Goal: Register for event/course

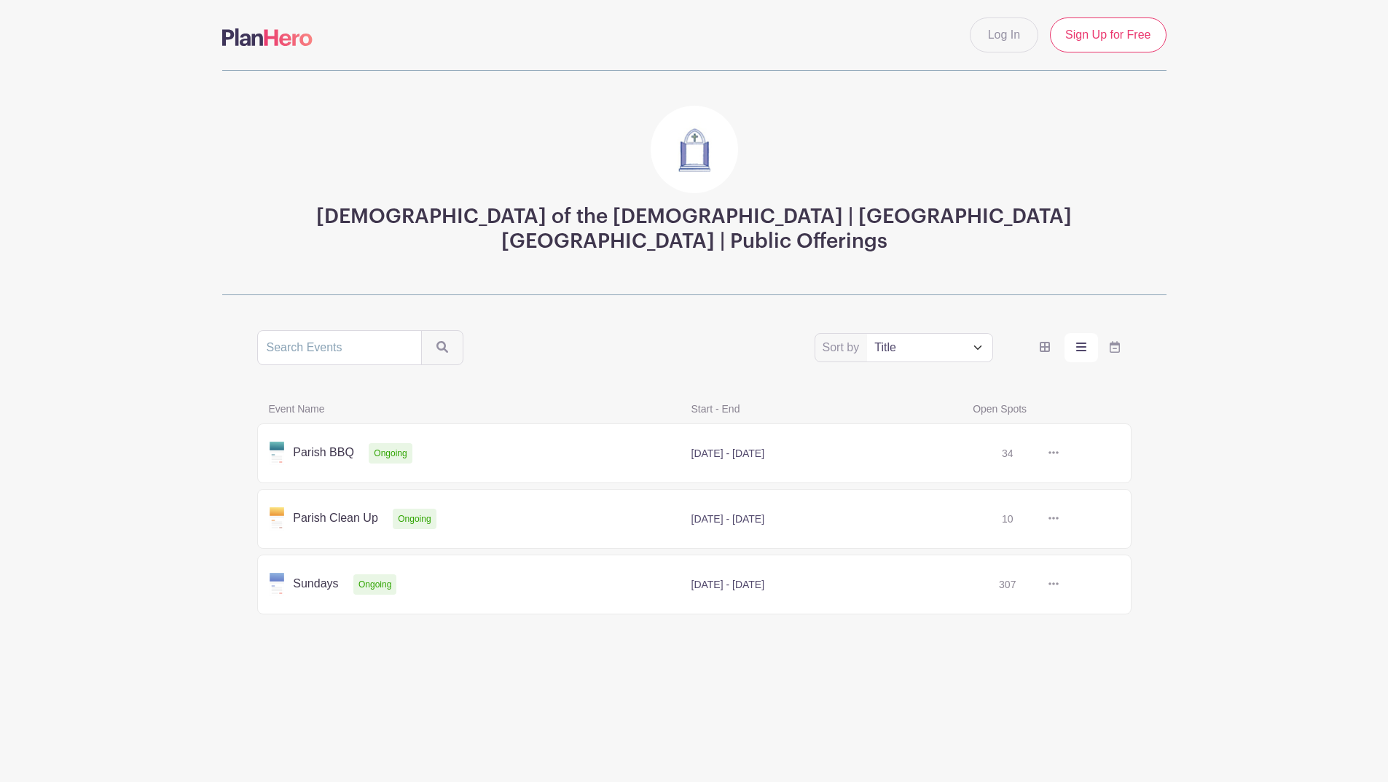
scroll to position [122, 0]
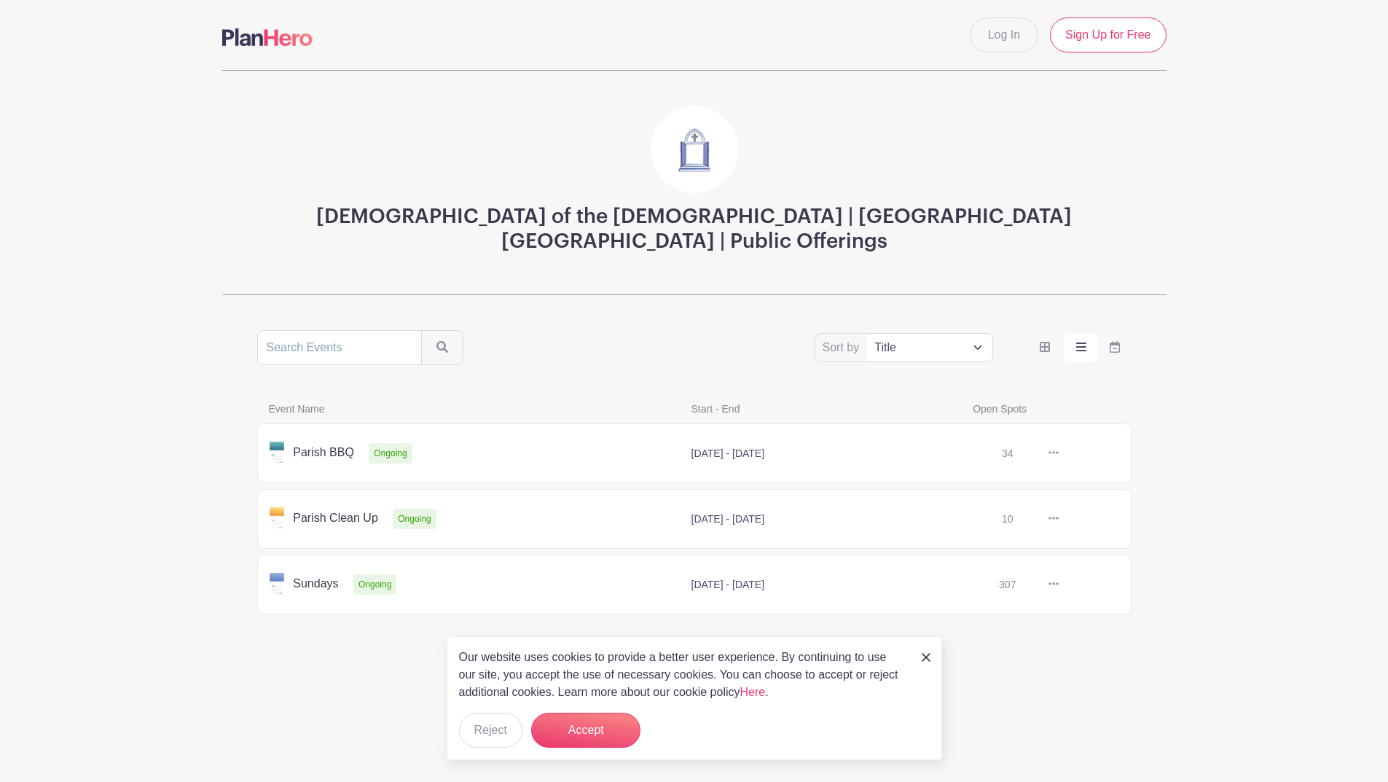
click at [1084, 365] on div "Sort by Title Recently modified Newest Upcoming dates" at bounding box center [694, 347] width 875 height 35
click at [641, 713] on button "Accept" at bounding box center [585, 730] width 109 height 35
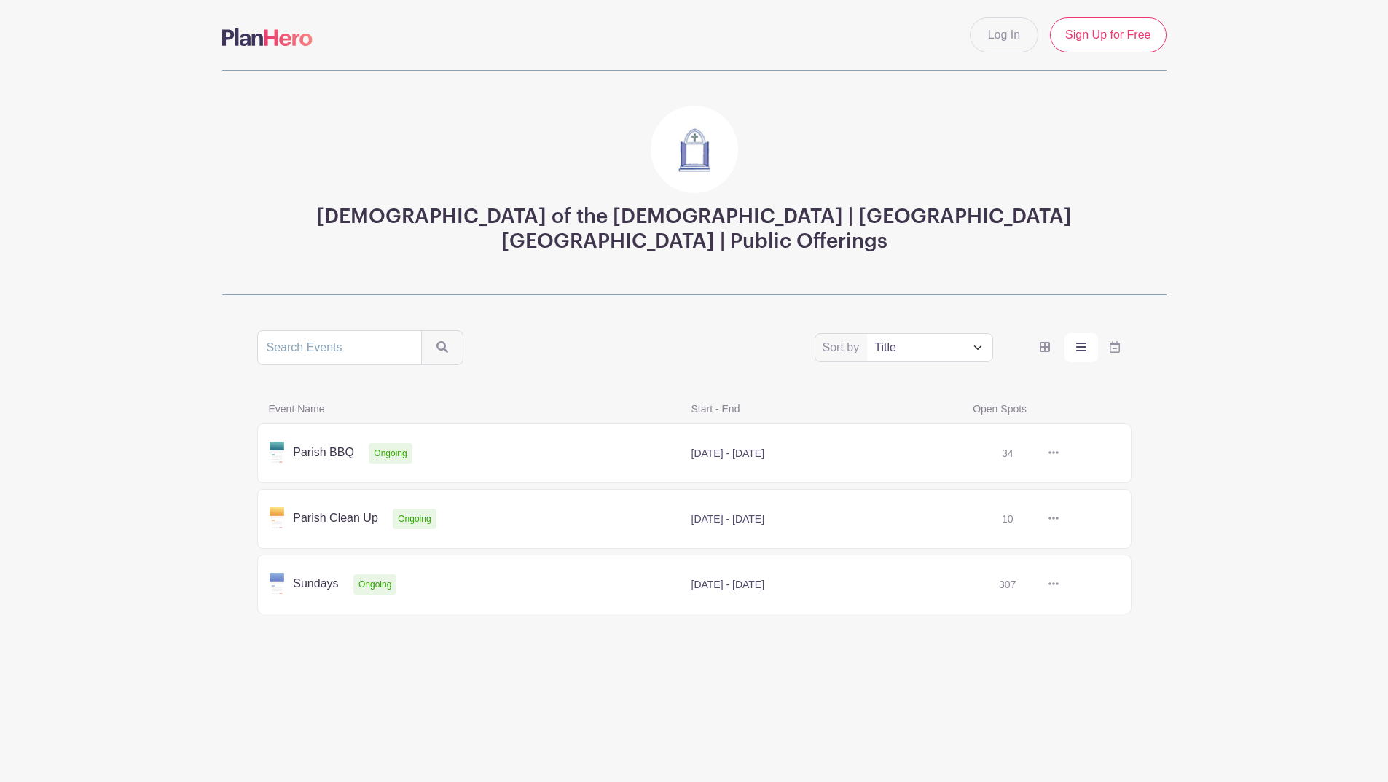
scroll to position [313, 0]
click at [1049, 451] on icon at bounding box center [1054, 452] width 10 height 3
click at [1059, 453] on link at bounding box center [1059, 453] width 0 height 0
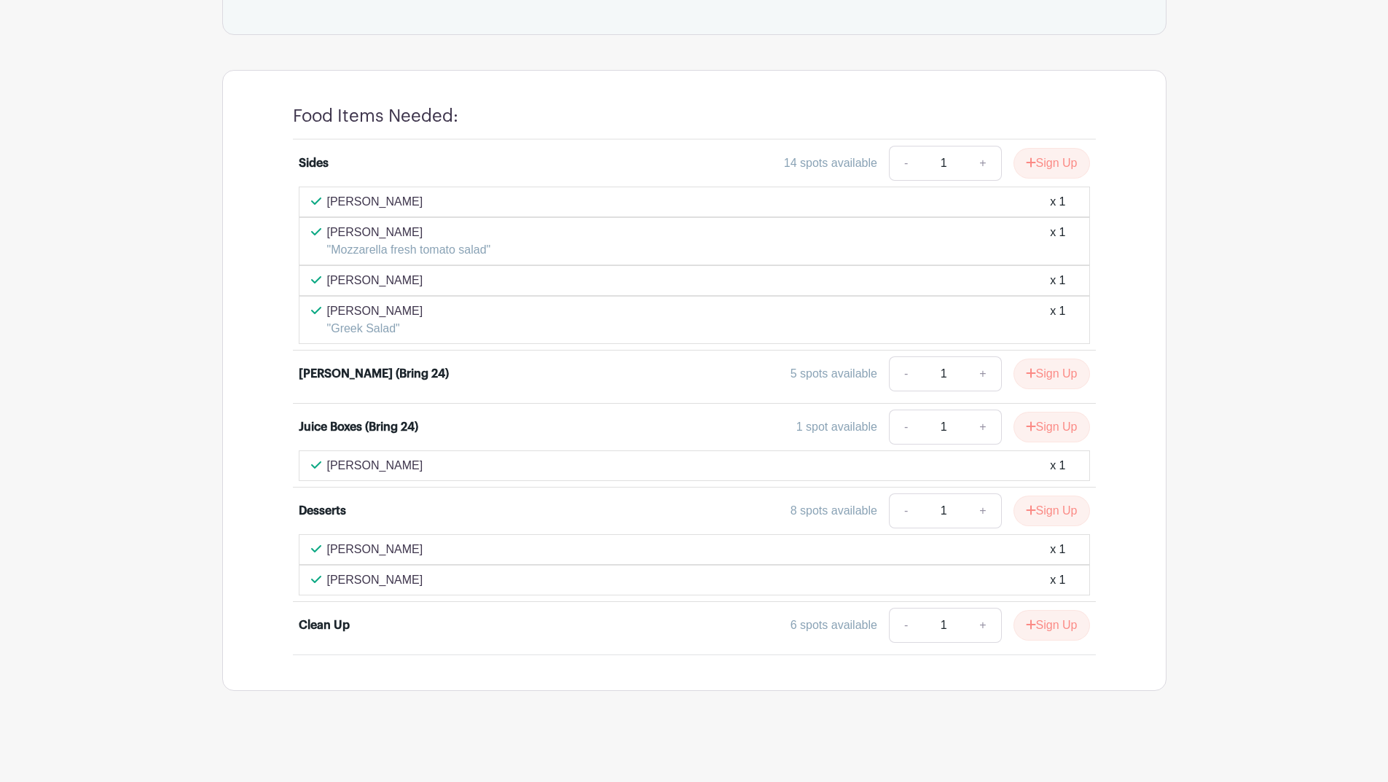
scroll to position [1820, 0]
click at [965, 608] on link "+" at bounding box center [983, 625] width 36 height 35
click at [889, 608] on link "-" at bounding box center [906, 625] width 34 height 35
type input "1"
click at [1014, 610] on button "Sign Up" at bounding box center [1052, 625] width 77 height 31
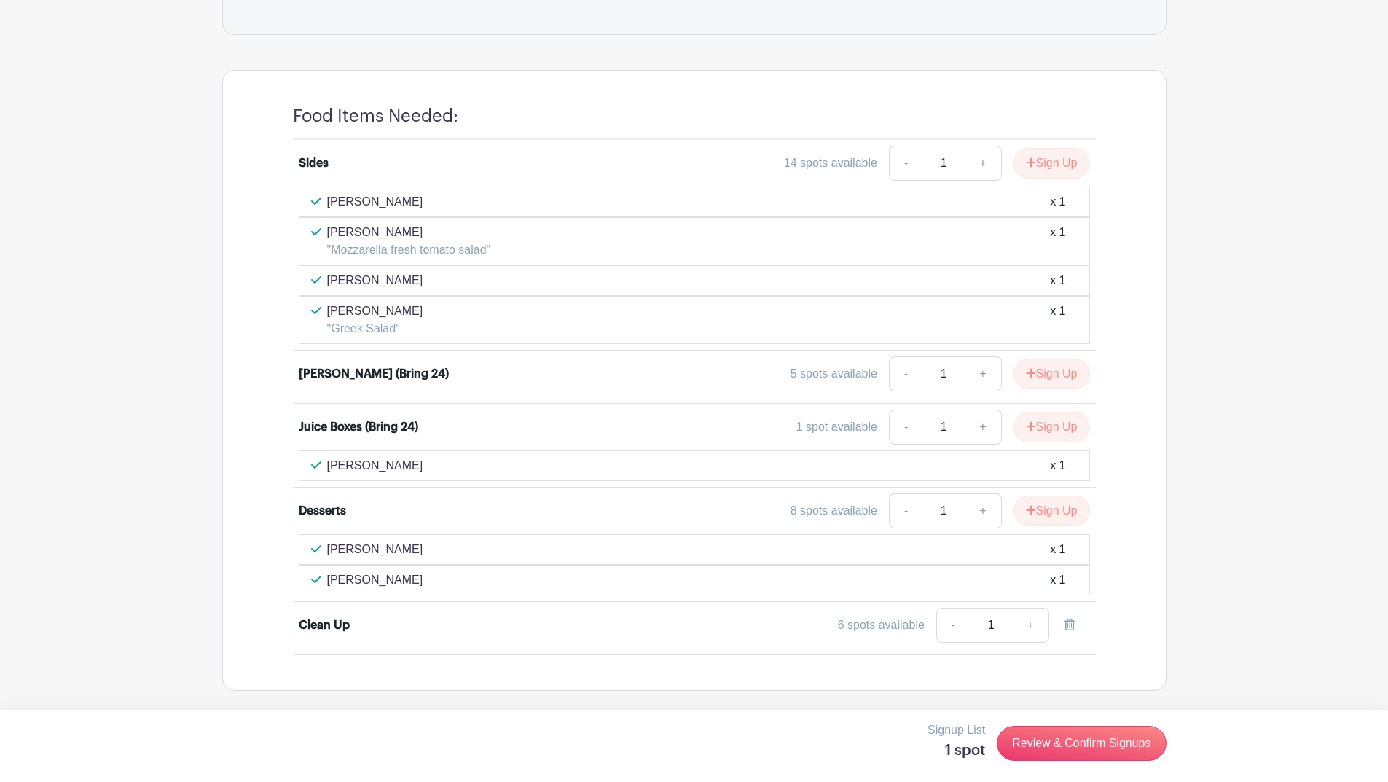
scroll to position [1816, 0]
click at [997, 761] on link "Review & Confirm Signups" at bounding box center [1081, 743] width 169 height 35
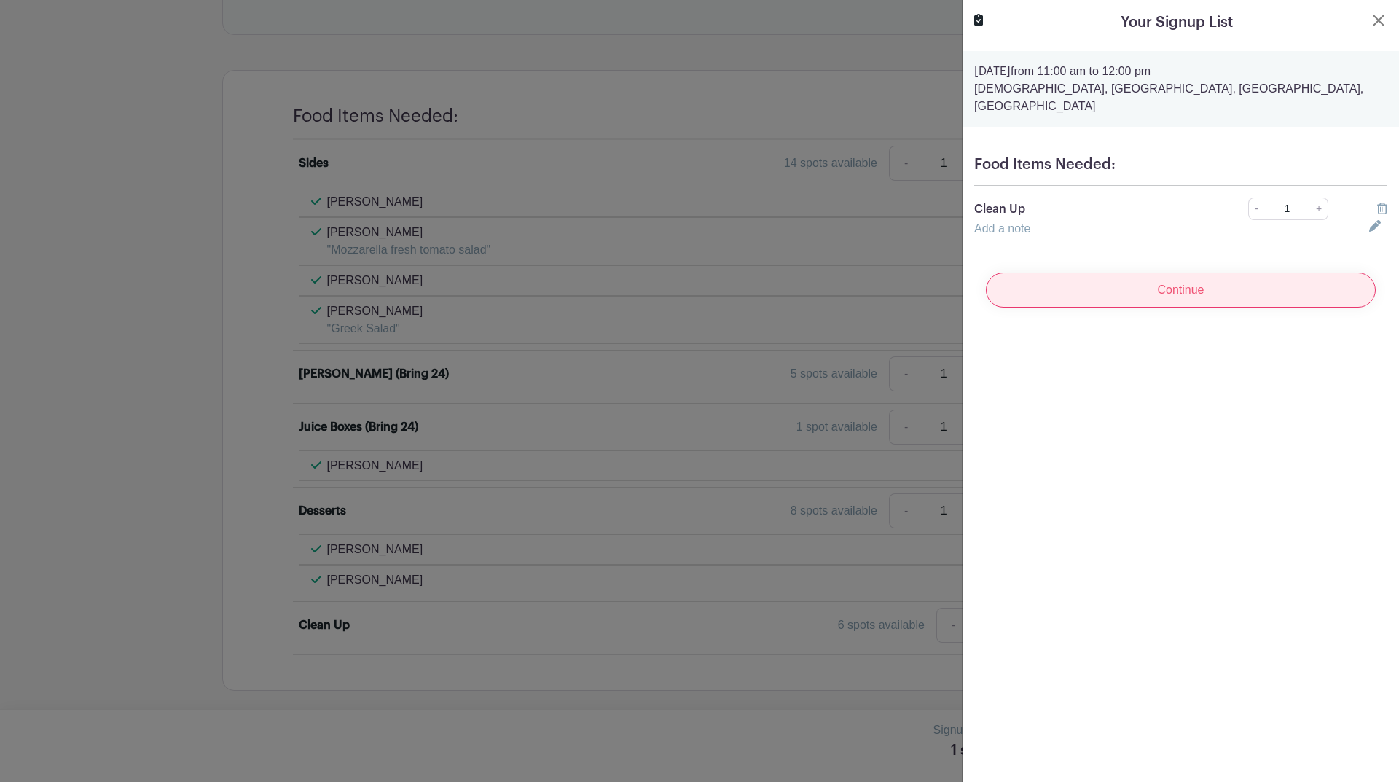
click at [1167, 308] on input "Continue" at bounding box center [1181, 290] width 390 height 35
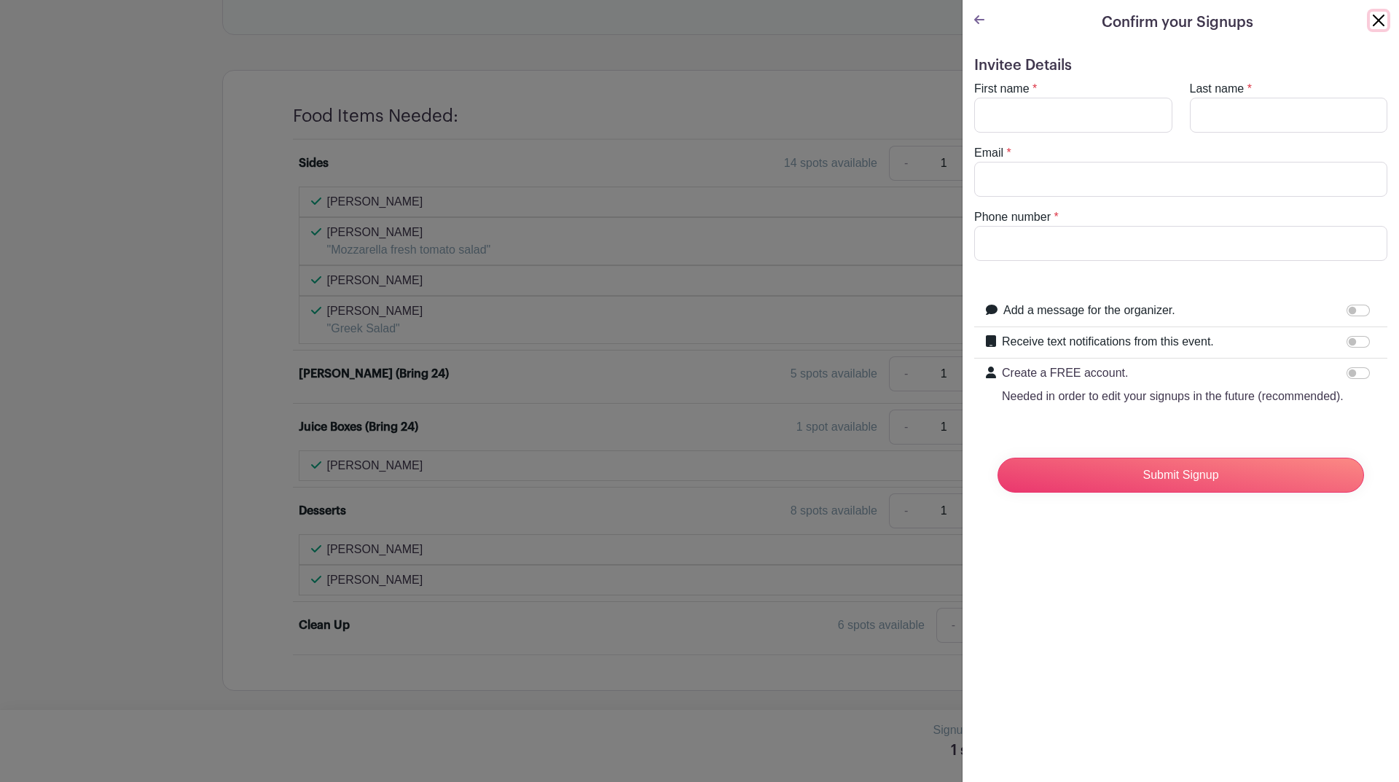
click at [1370, 29] on button "Close" at bounding box center [1378, 20] width 17 height 17
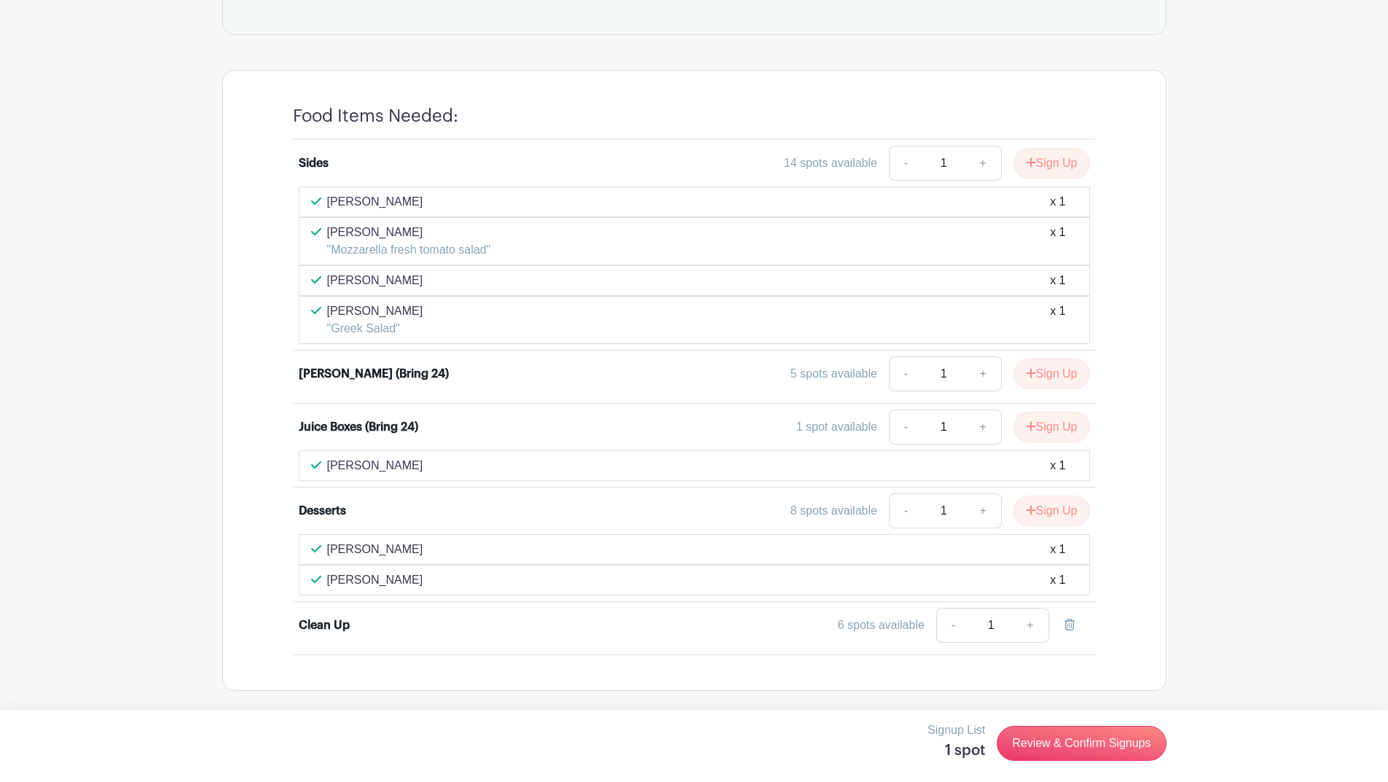
scroll to position [313, 0]
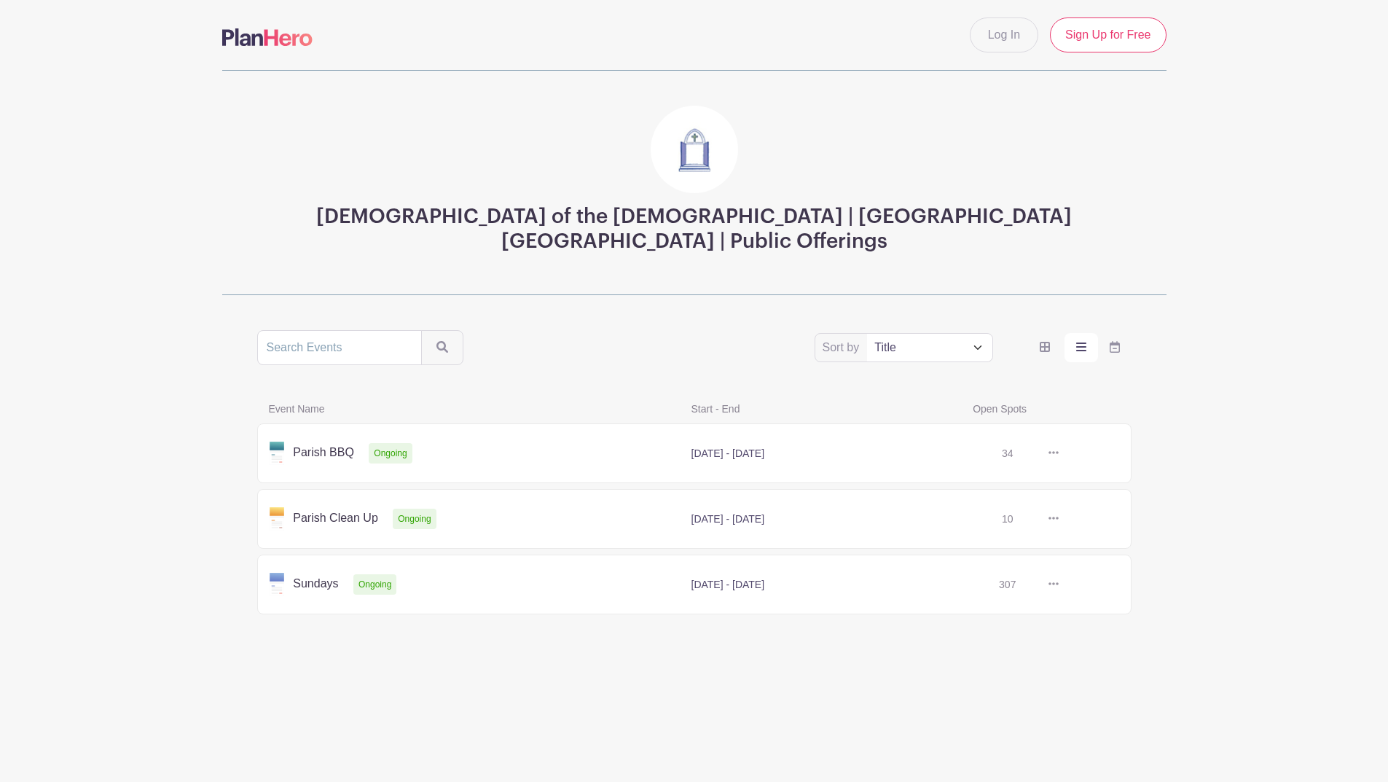
click at [1059, 519] on link at bounding box center [1059, 519] width 0 height 0
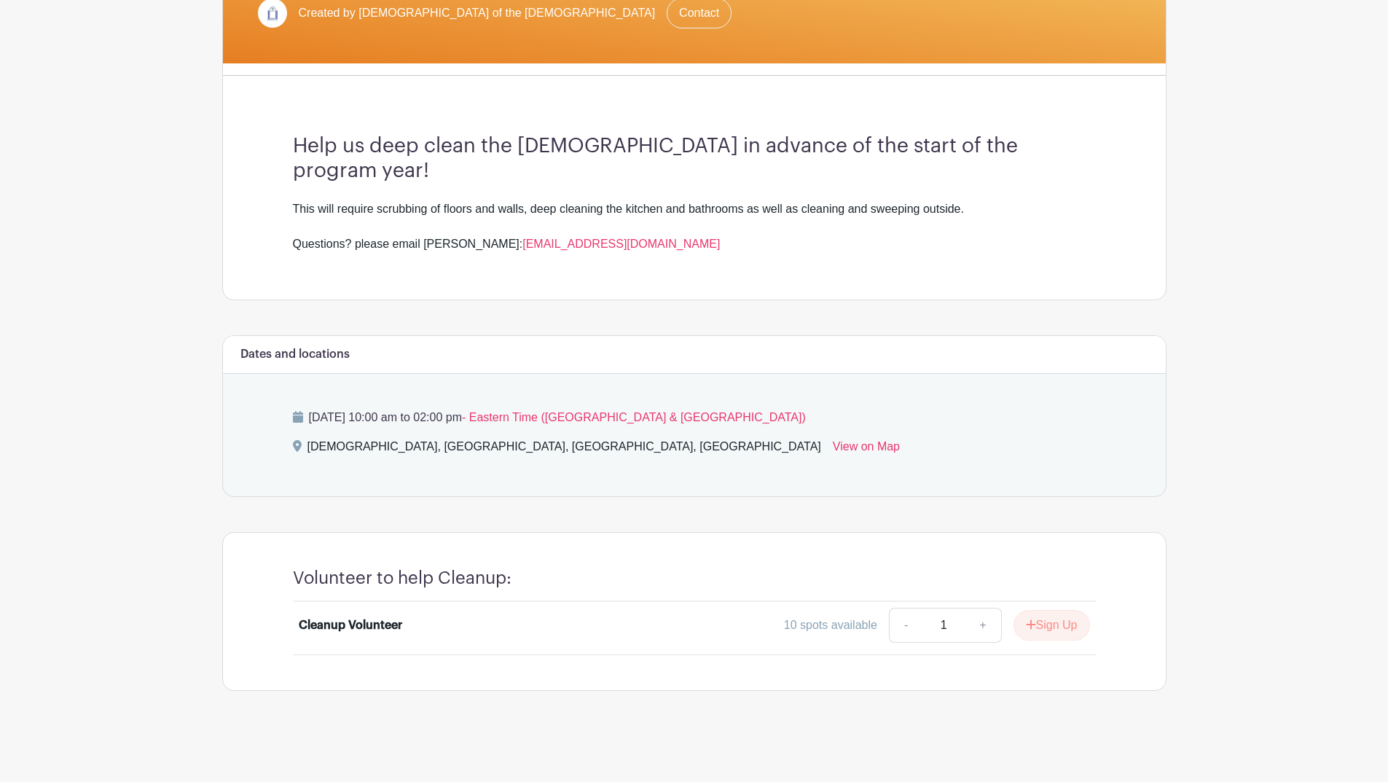
scroll to position [1152, 0]
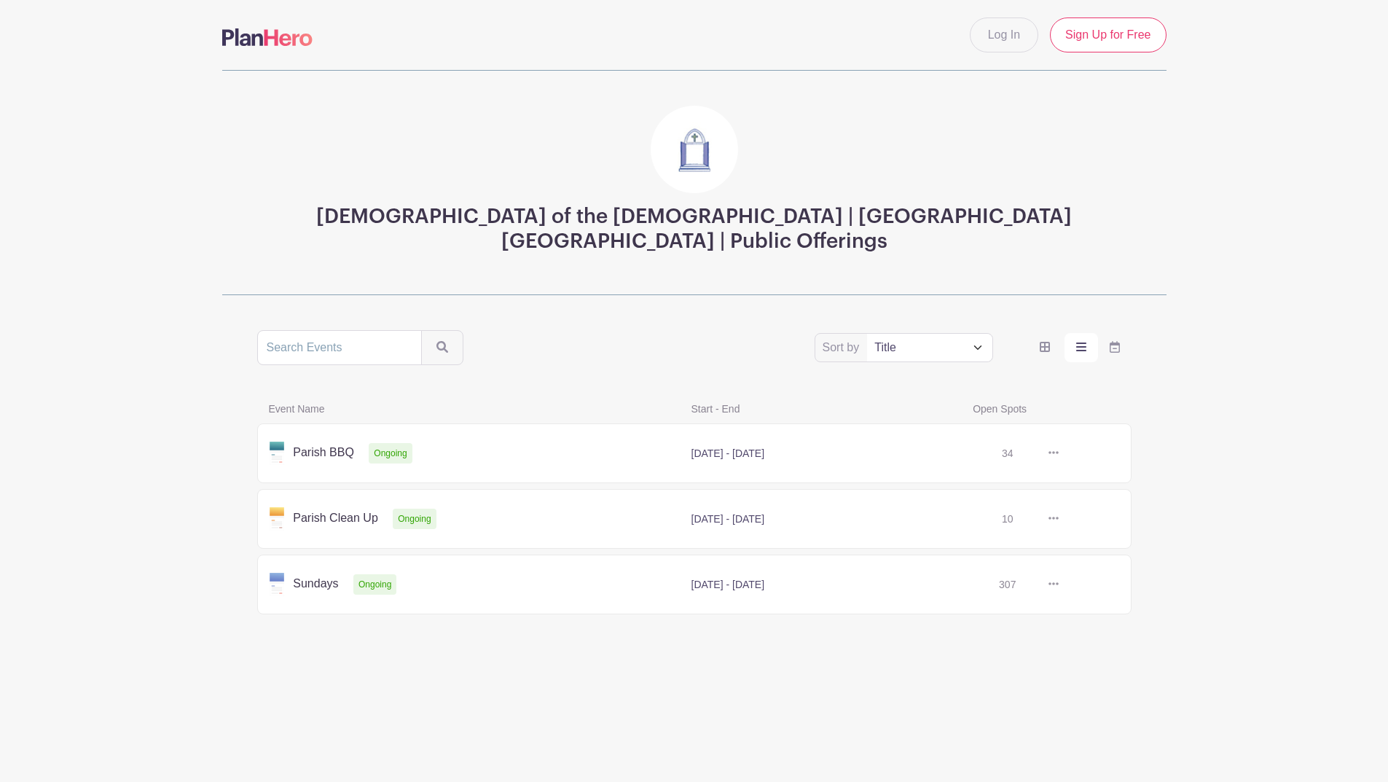
scroll to position [313, 0]
click at [1059, 584] on link at bounding box center [1059, 584] width 0 height 0
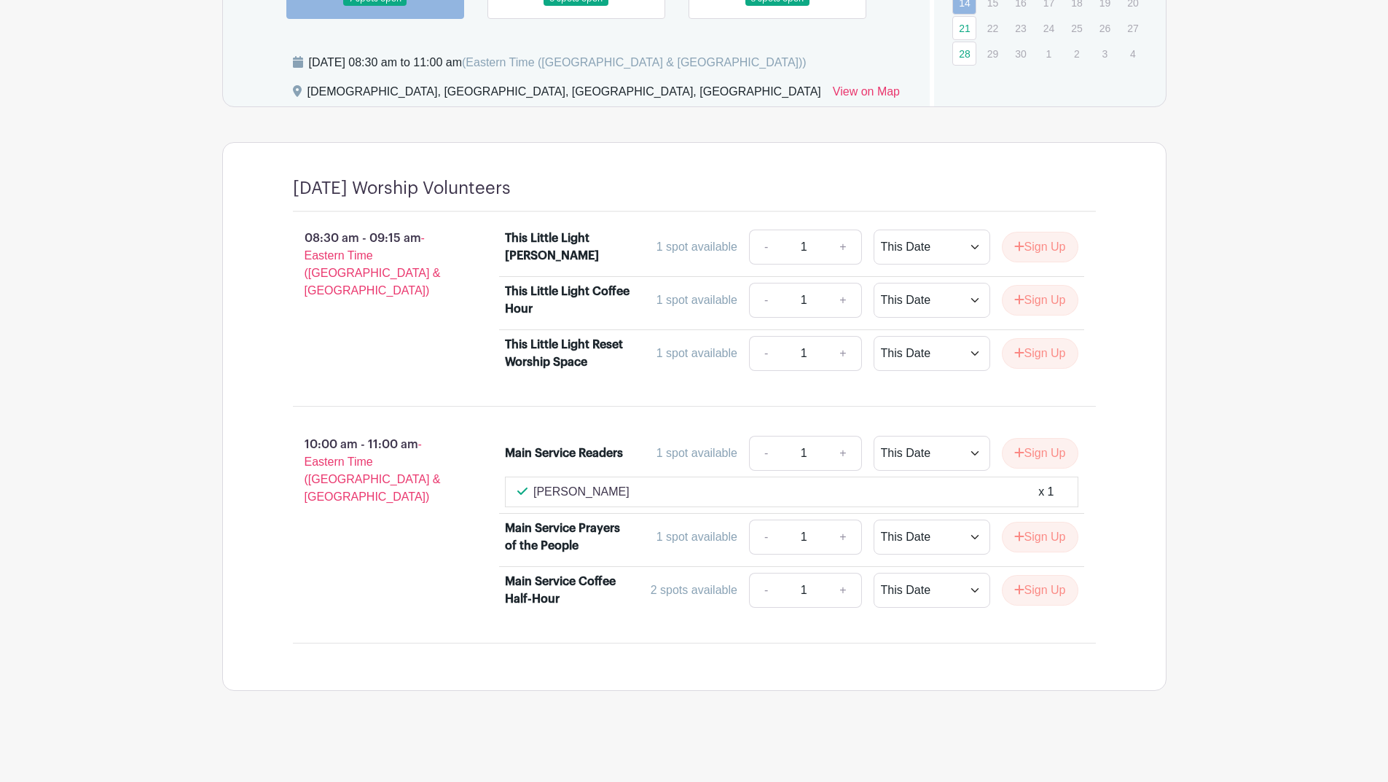
scroll to position [1040, 0]
click at [576, 7] on link at bounding box center [576, 7] width 0 height 0
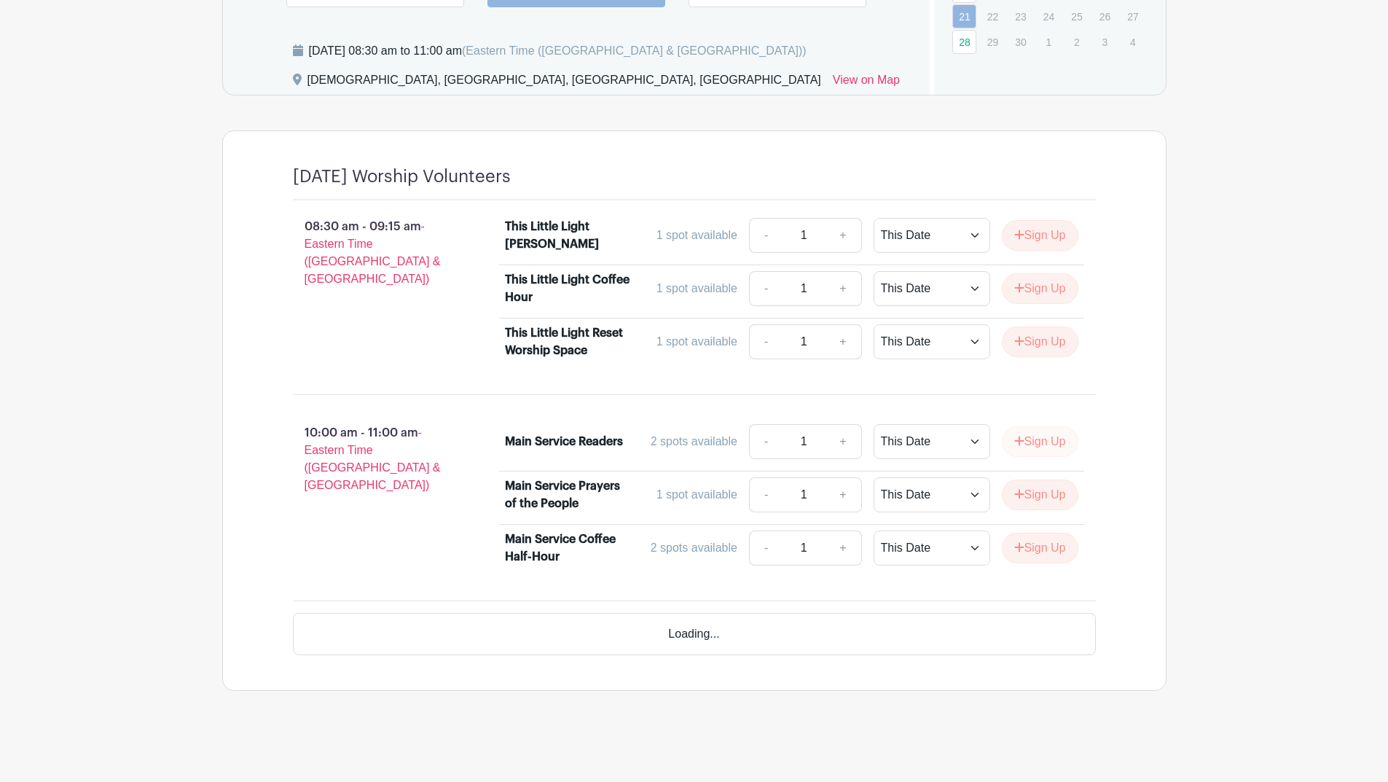
scroll to position [2376, 0]
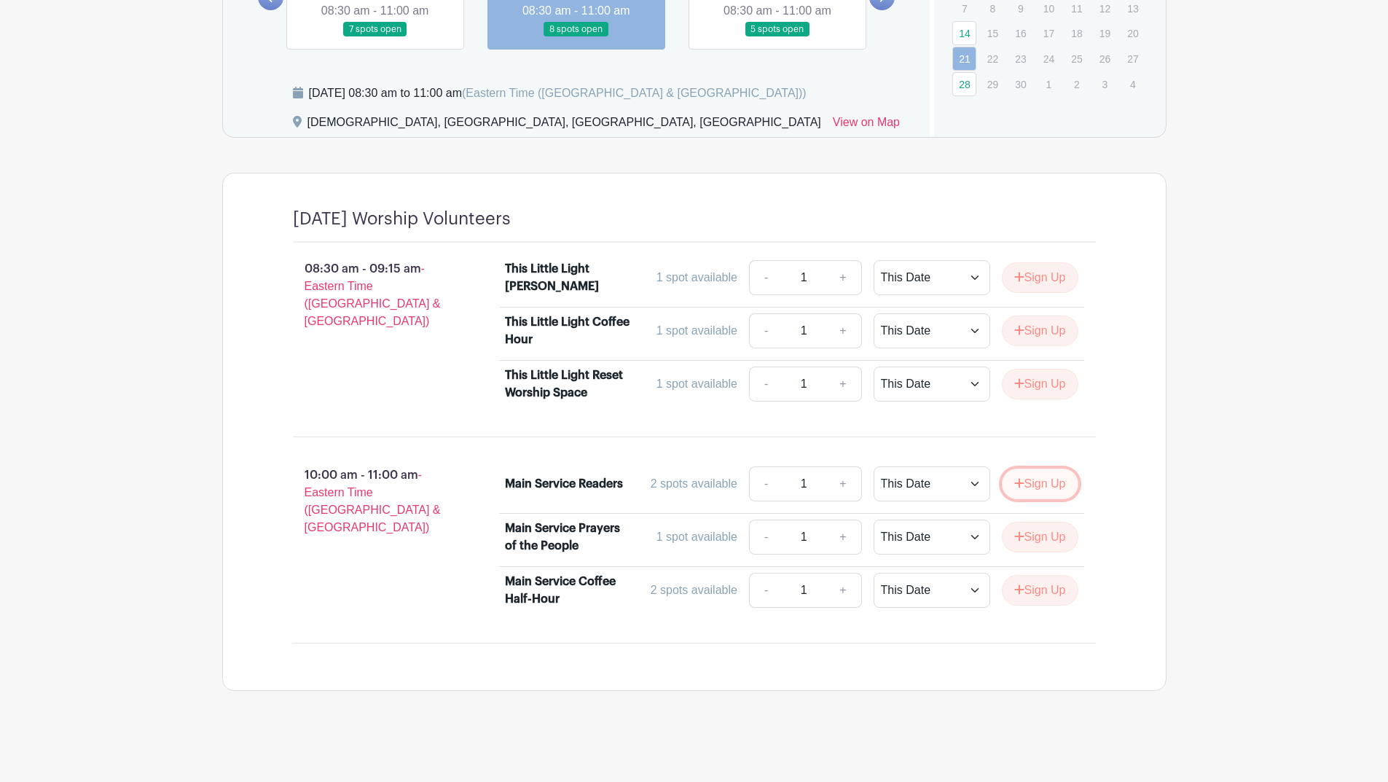
click at [1002, 469] on button "Sign Up" at bounding box center [1040, 484] width 77 height 31
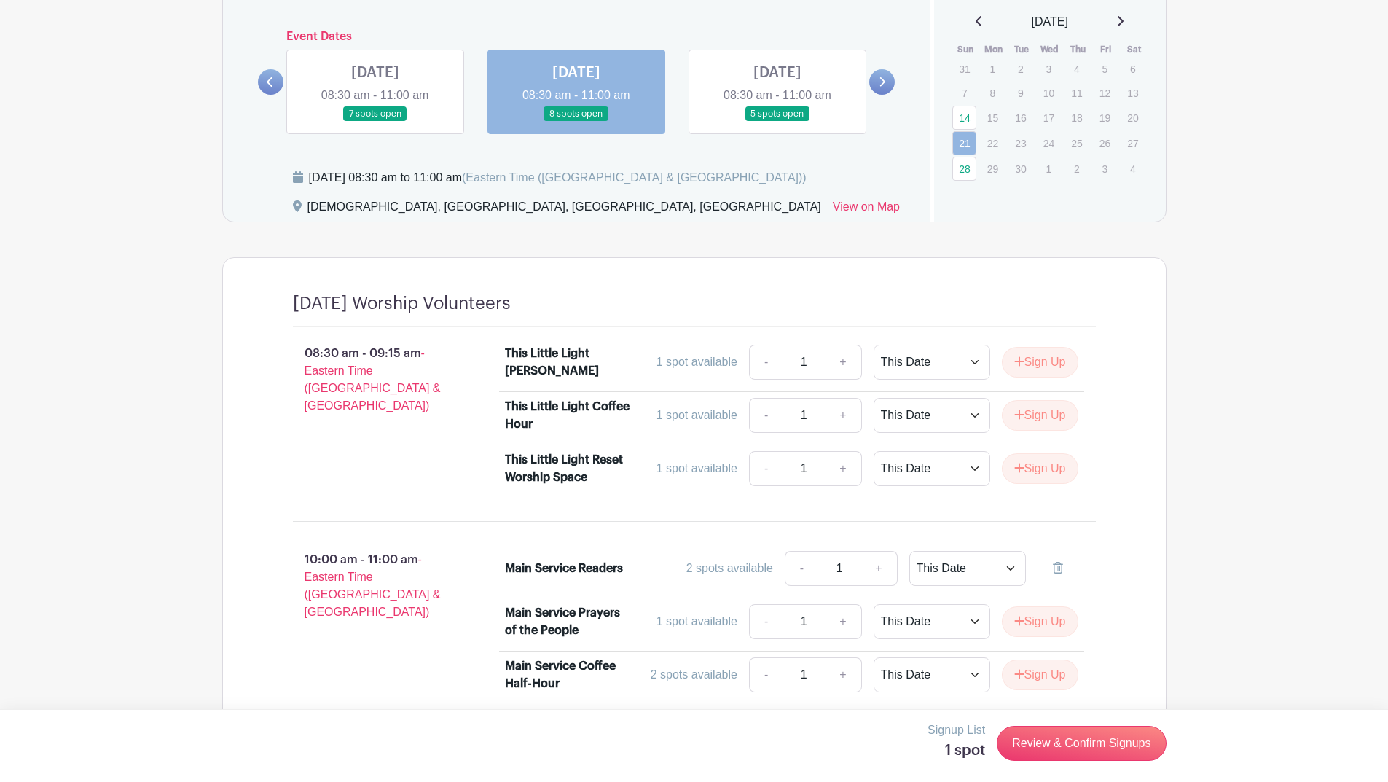
scroll to position [918, 0]
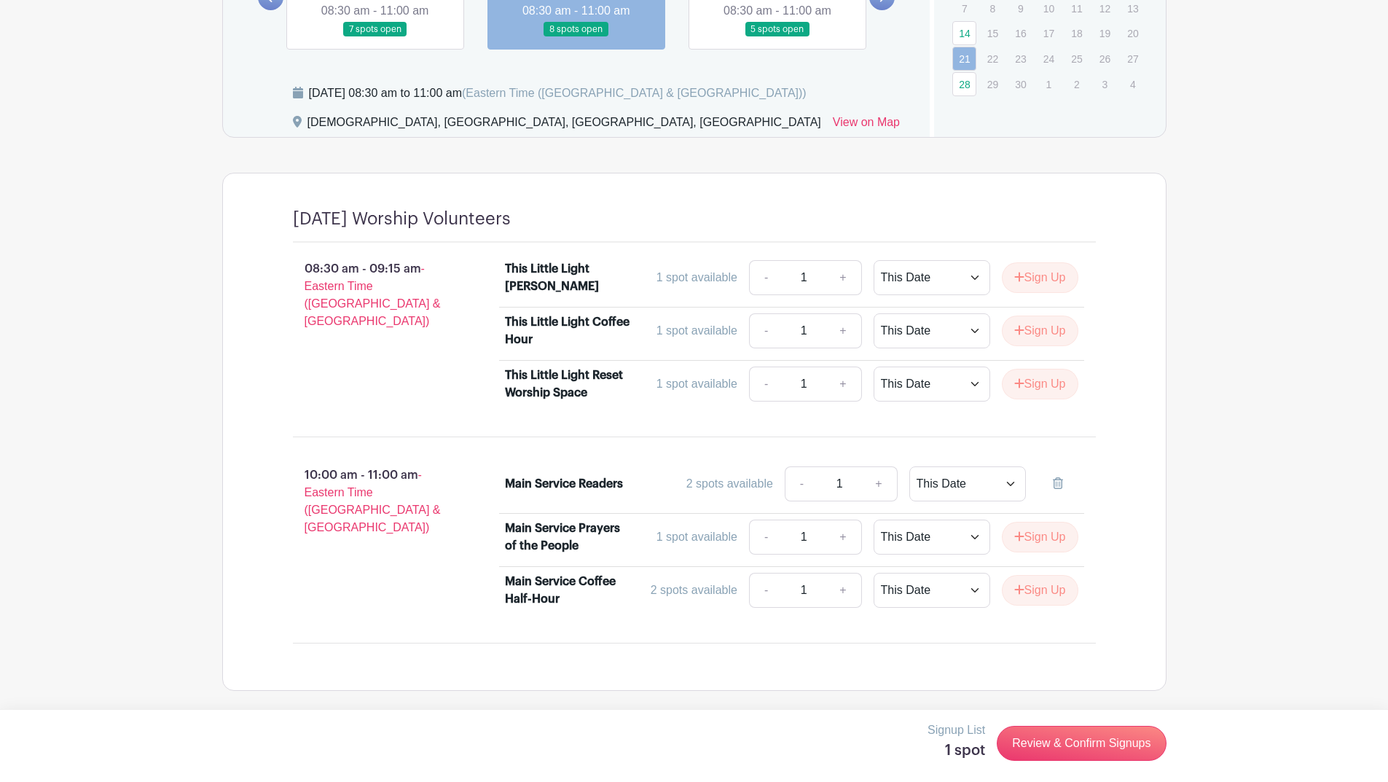
click at [778, 37] on link at bounding box center [778, 37] width 0 height 0
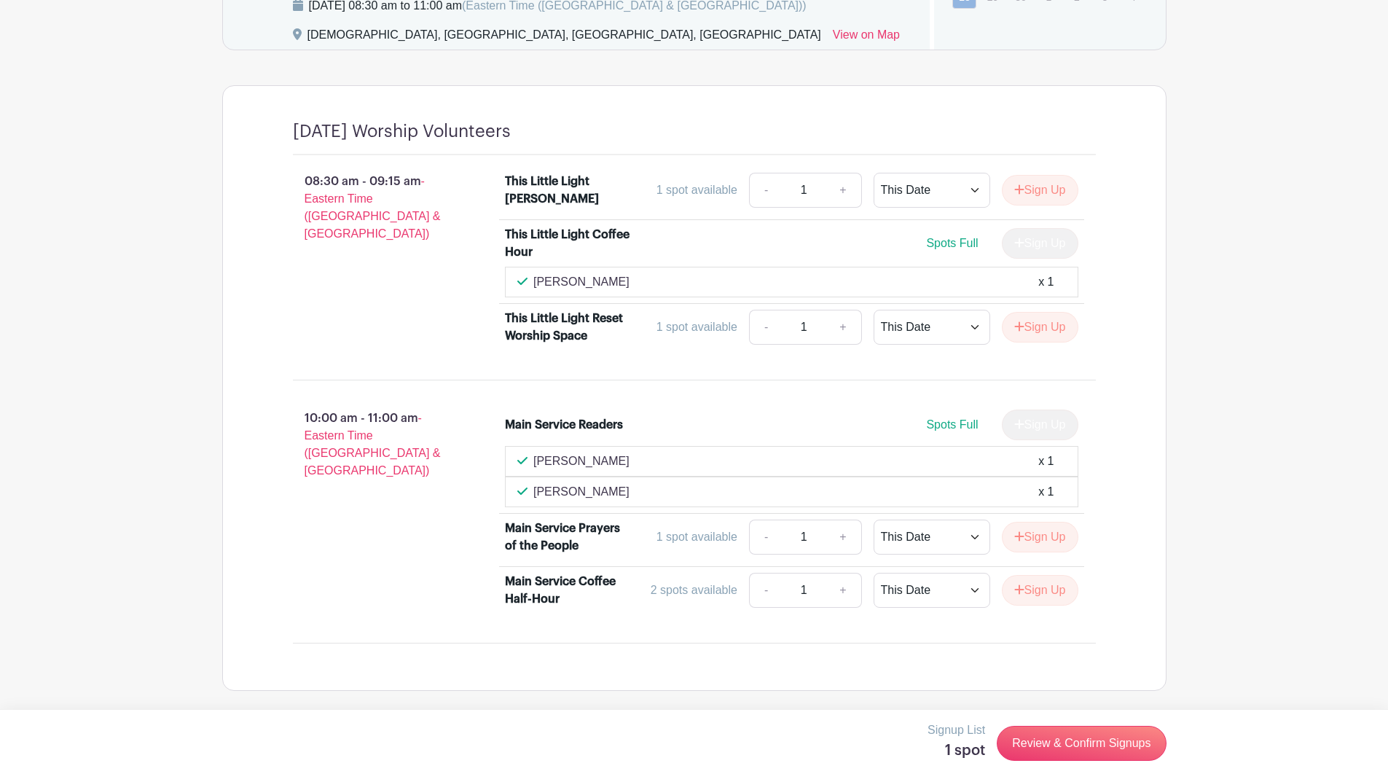
scroll to position [2602, 0]
click at [1003, 751] on link "Review & Confirm Signups" at bounding box center [1081, 743] width 169 height 35
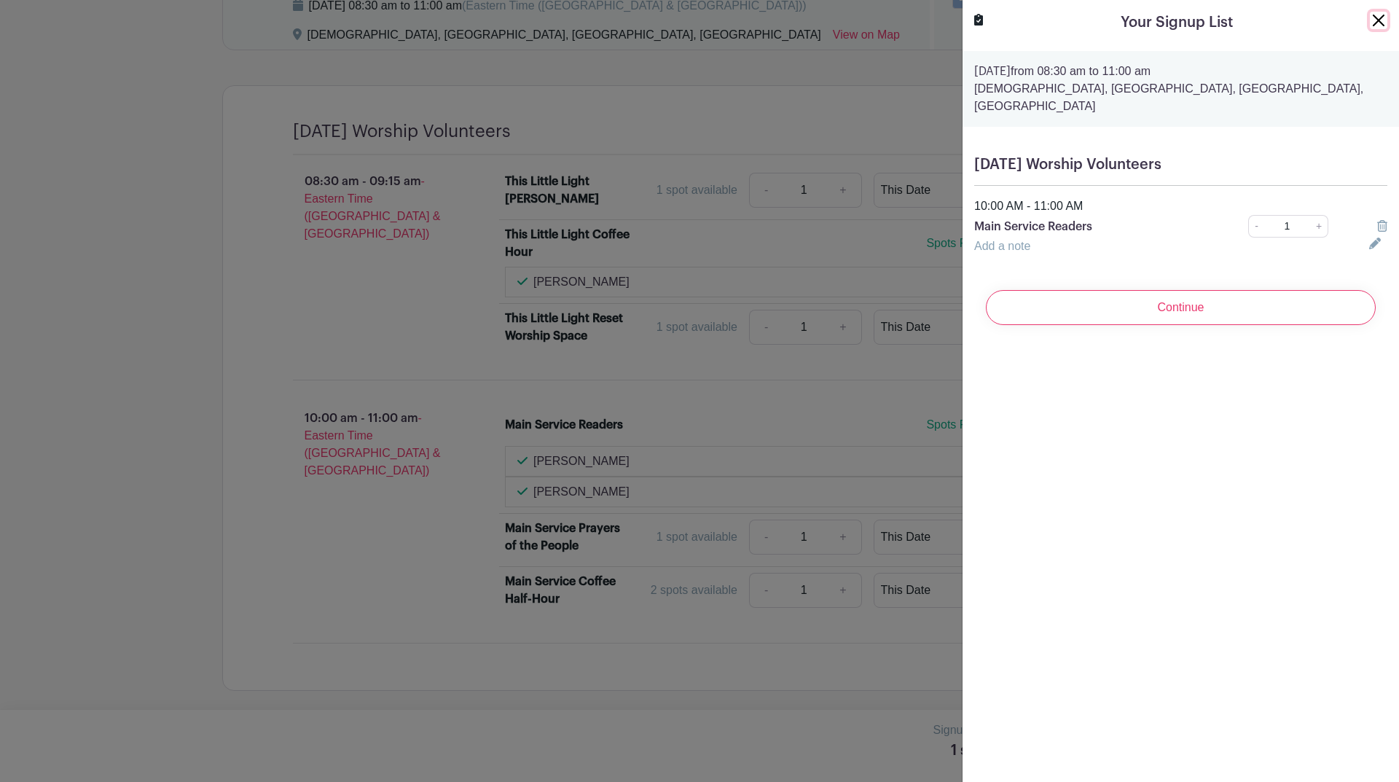
click at [1370, 29] on button "Close" at bounding box center [1378, 20] width 17 height 17
